Goal: Find specific page/section: Find specific page/section

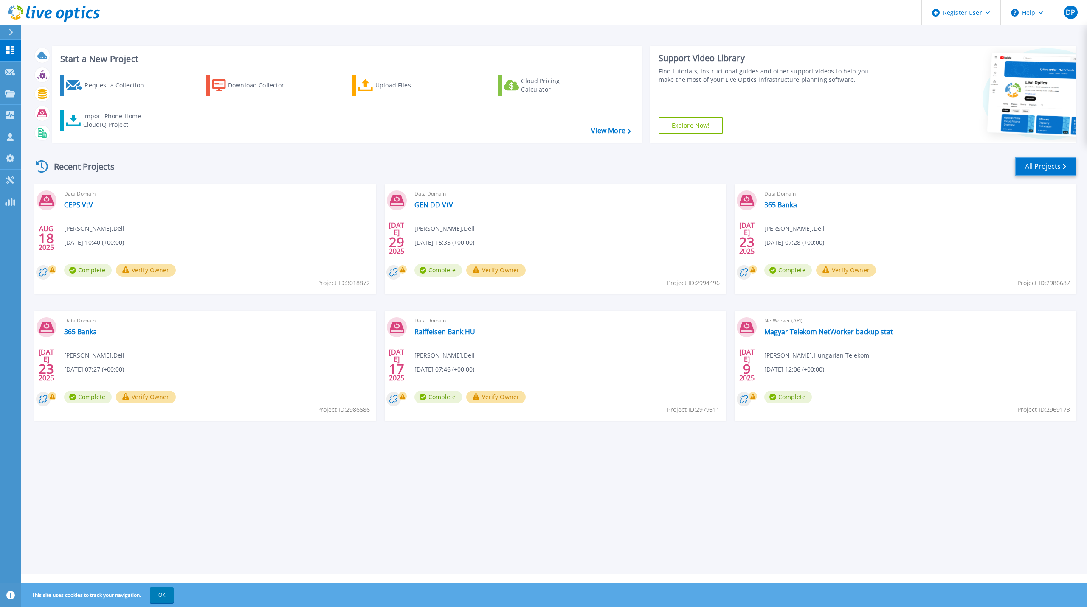
click at [1037, 165] on link "All Projects" at bounding box center [1046, 166] width 62 height 19
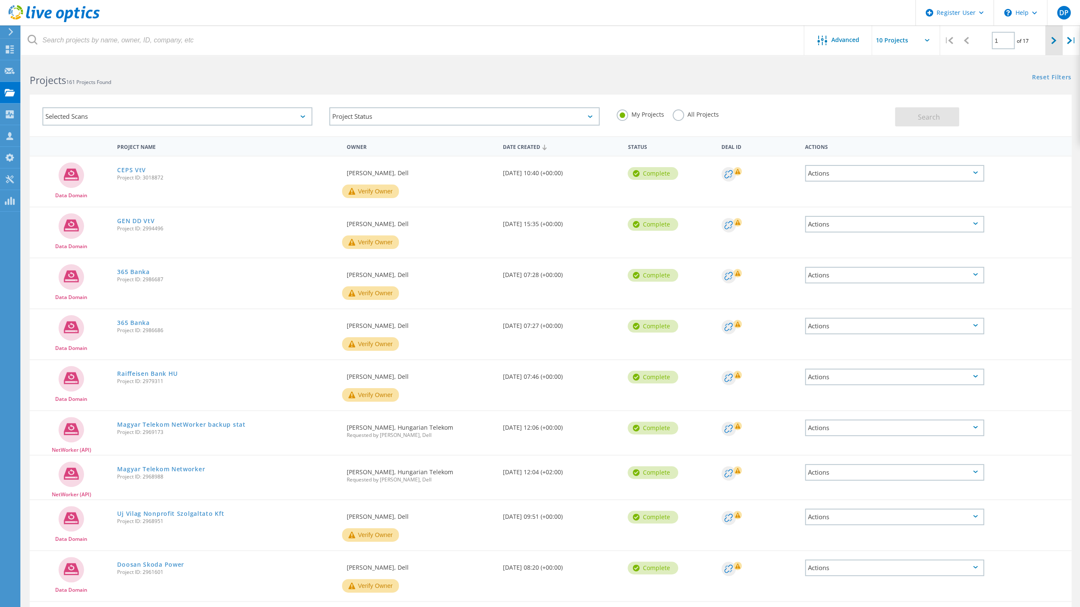
click at [1048, 41] on div at bounding box center [1054, 40] width 17 height 30
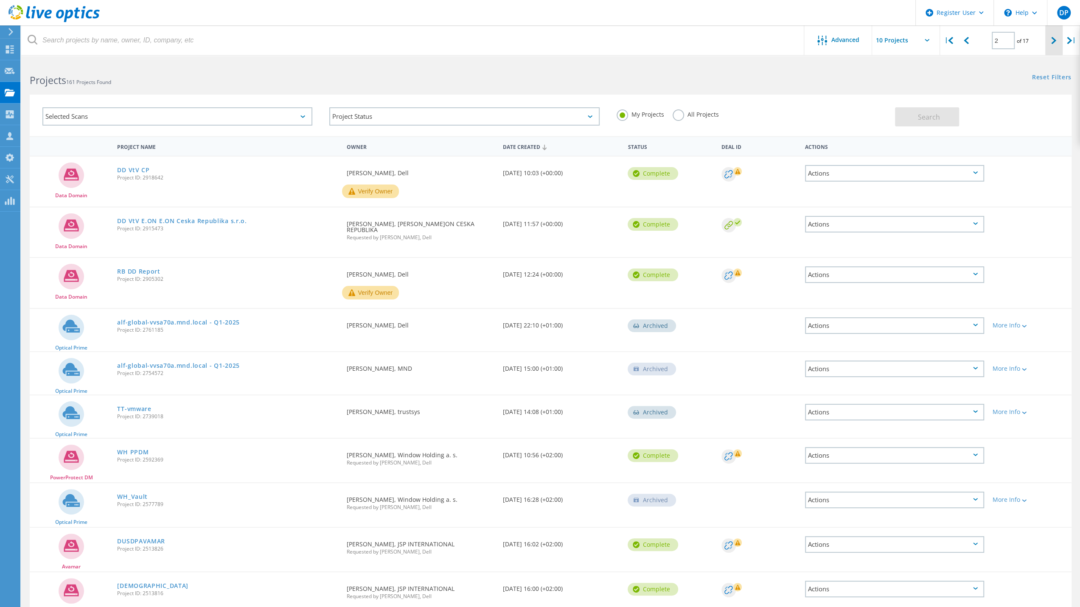
scroll to position [37, 0]
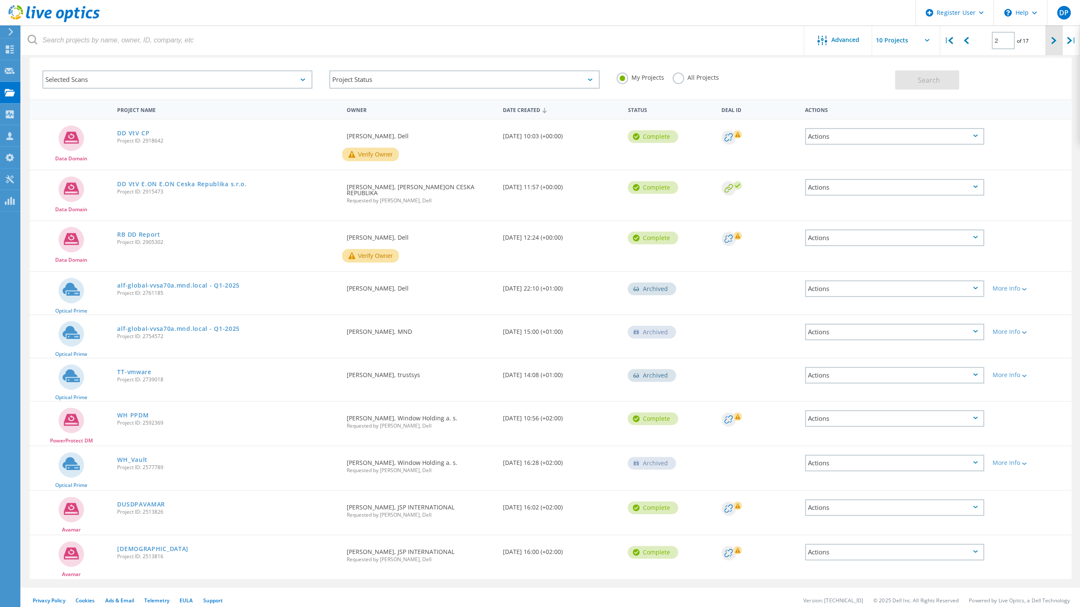
click at [1055, 42] on icon at bounding box center [1054, 40] width 5 height 7
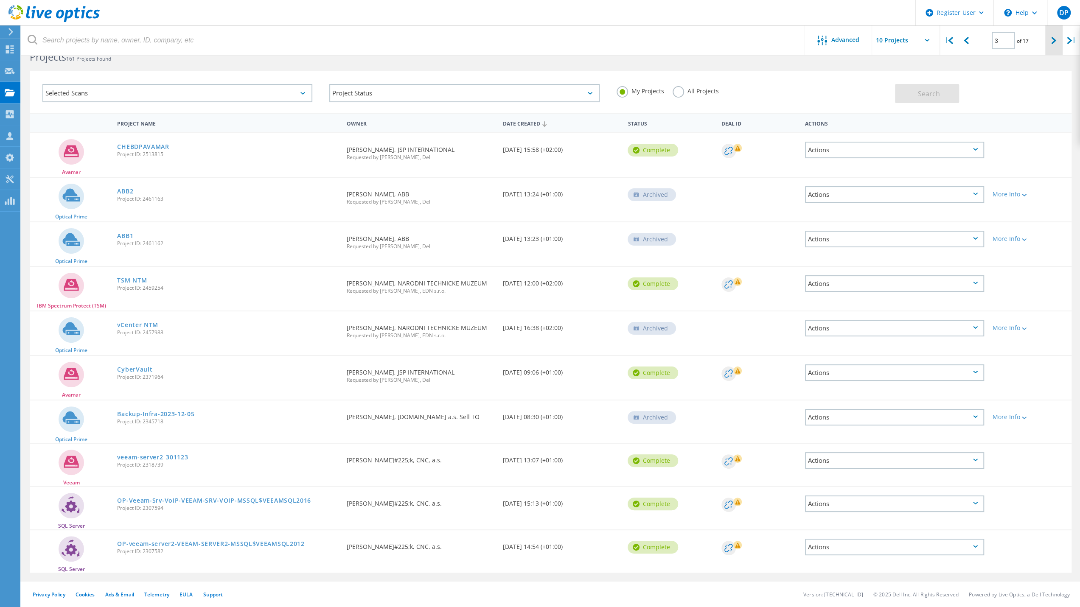
scroll to position [23, 0]
click at [1055, 42] on icon at bounding box center [1054, 40] width 5 height 7
type input "4"
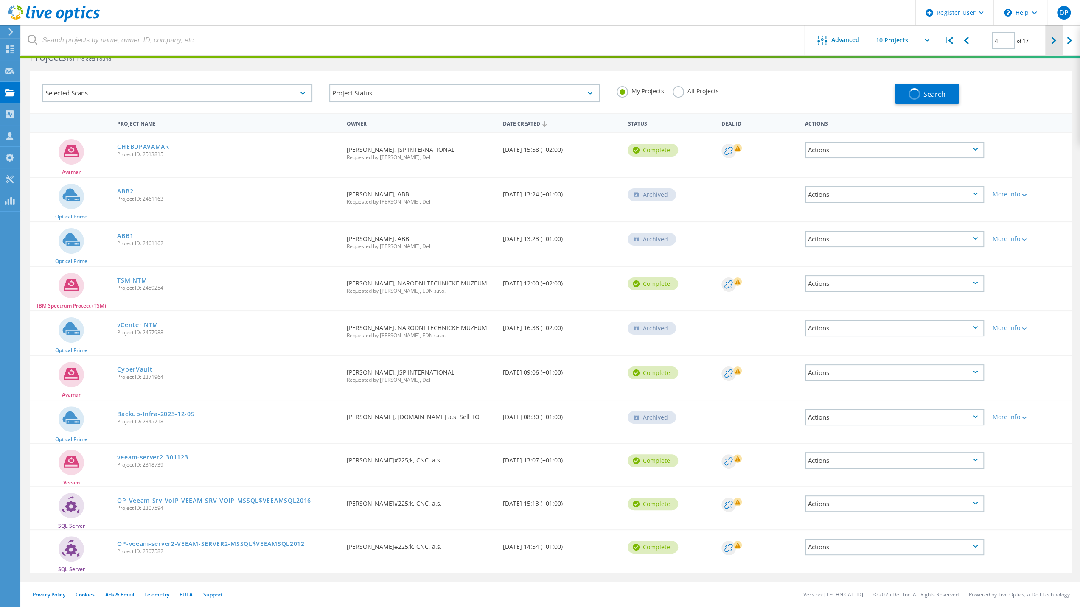
scroll to position [30, 0]
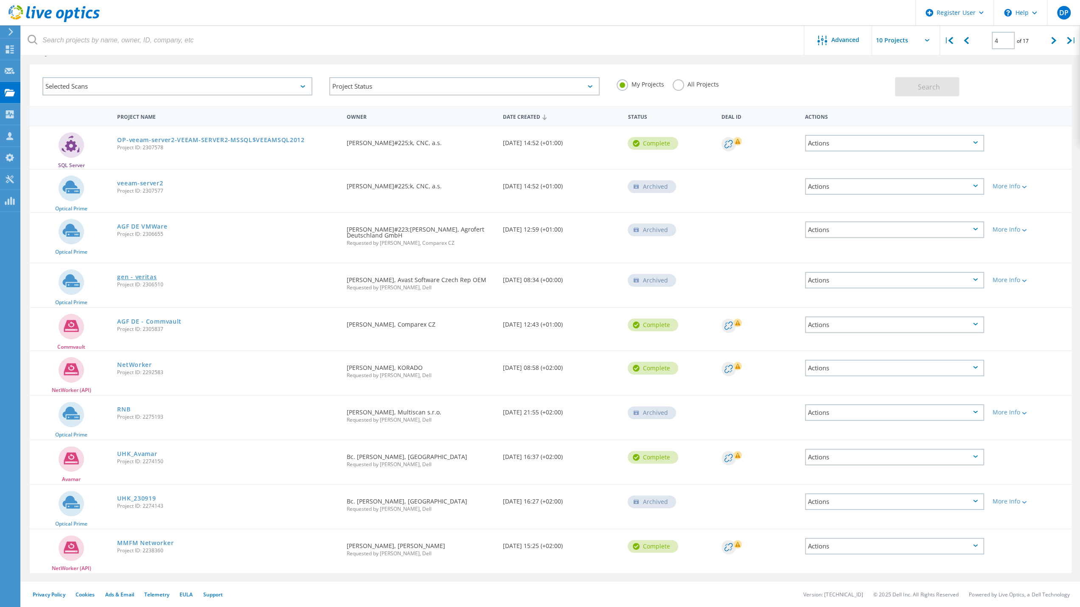
click at [136, 274] on link "gen - veritas" at bounding box center [136, 277] width 39 height 6
